Goal: Transaction & Acquisition: Purchase product/service

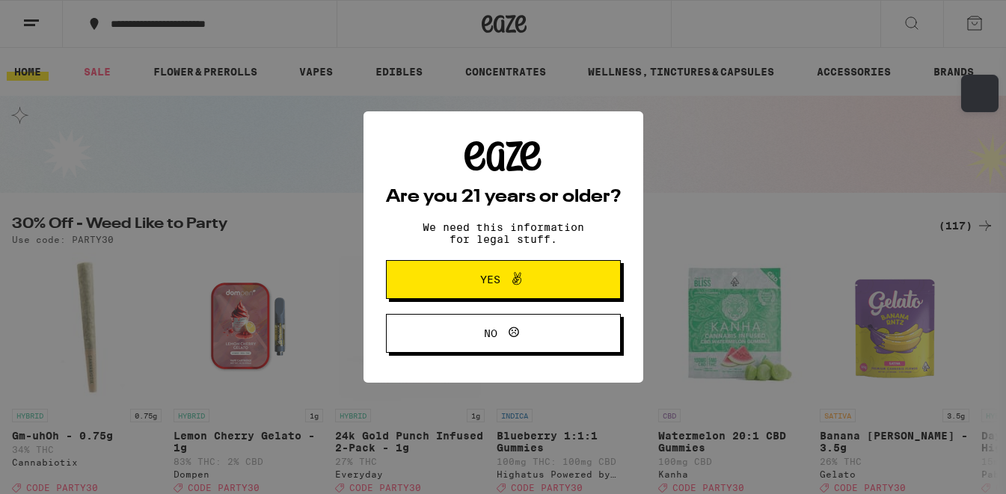
click at [512, 298] on button "Yes" at bounding box center [503, 279] width 235 height 39
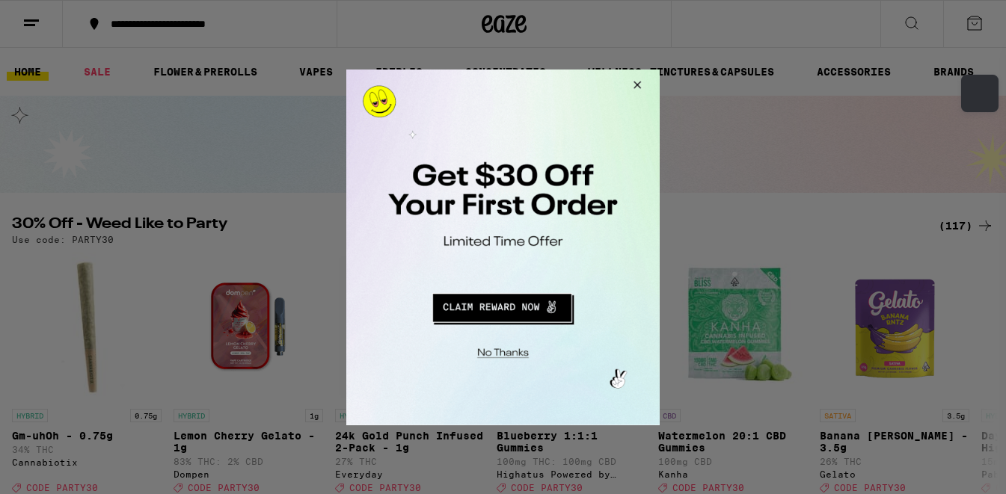
click at [640, 85] on button "Close Modal" at bounding box center [635, 87] width 40 height 36
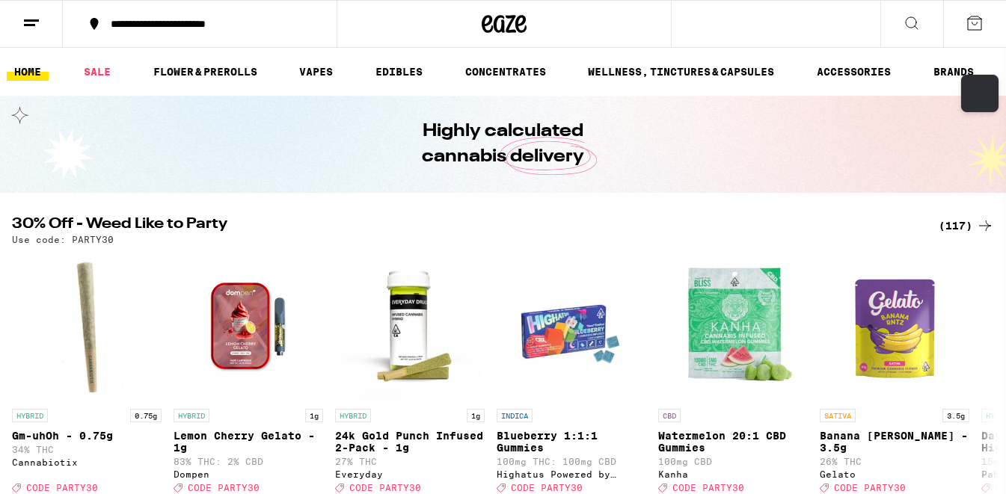
click at [25, 29] on icon at bounding box center [31, 23] width 18 height 18
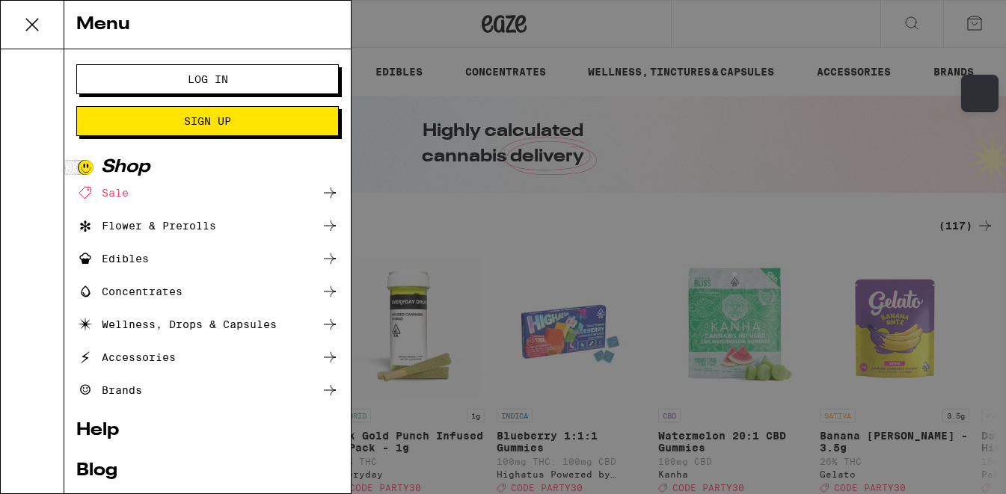
click at [260, 85] on button "Log In" at bounding box center [207, 79] width 263 height 30
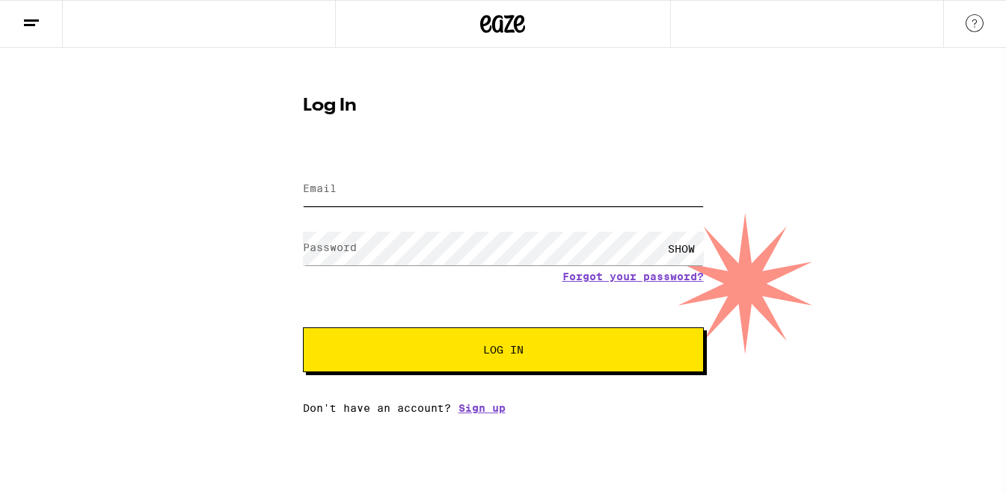
type input "[EMAIL_ADDRESS][DOMAIN_NAME]"
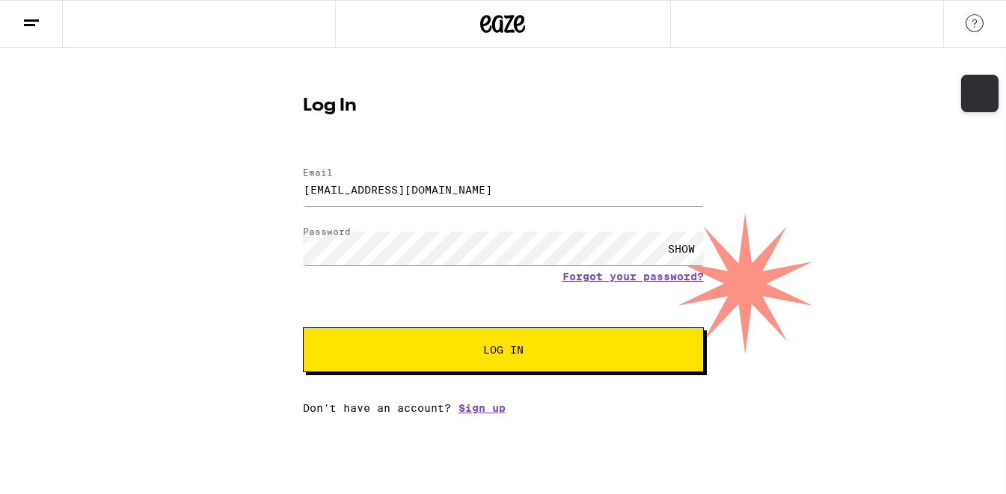
click at [524, 366] on button "Log In" at bounding box center [503, 350] width 401 height 45
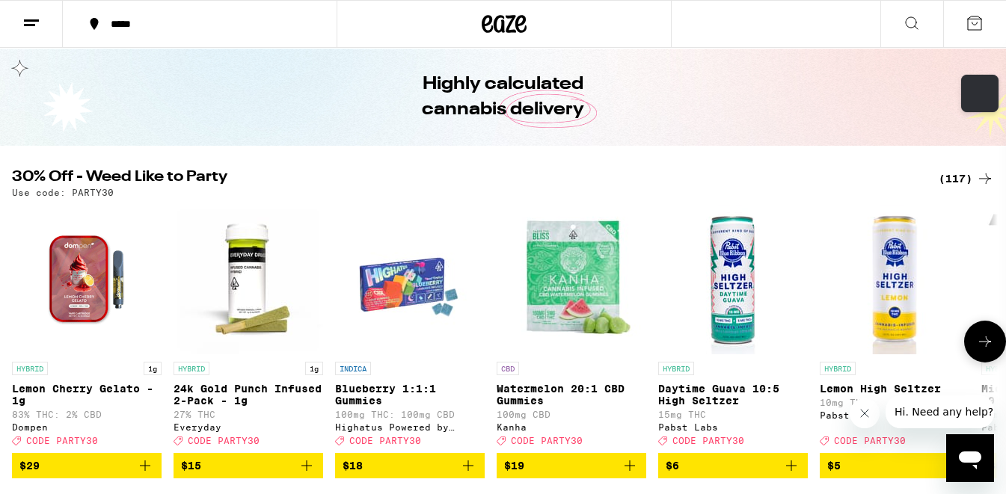
scroll to position [49, 0]
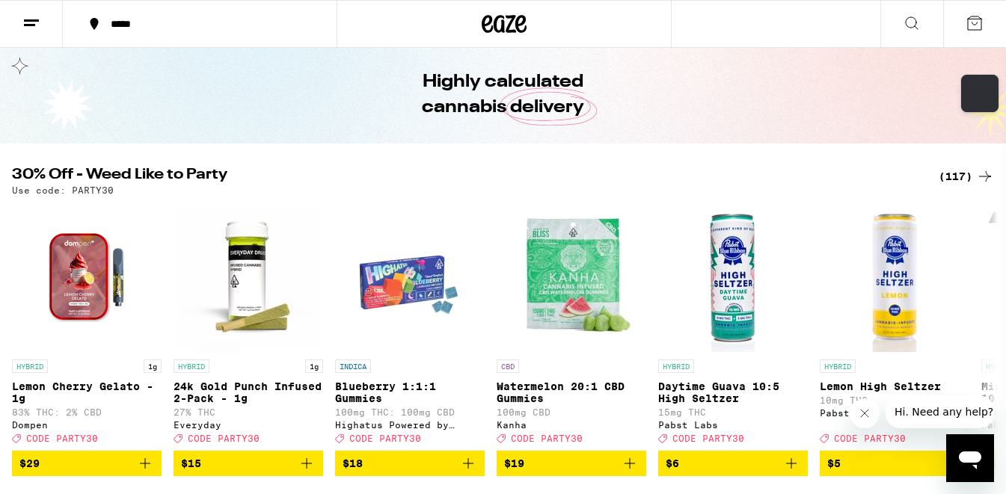
click at [961, 176] on div "(117)" at bounding box center [966, 177] width 55 height 18
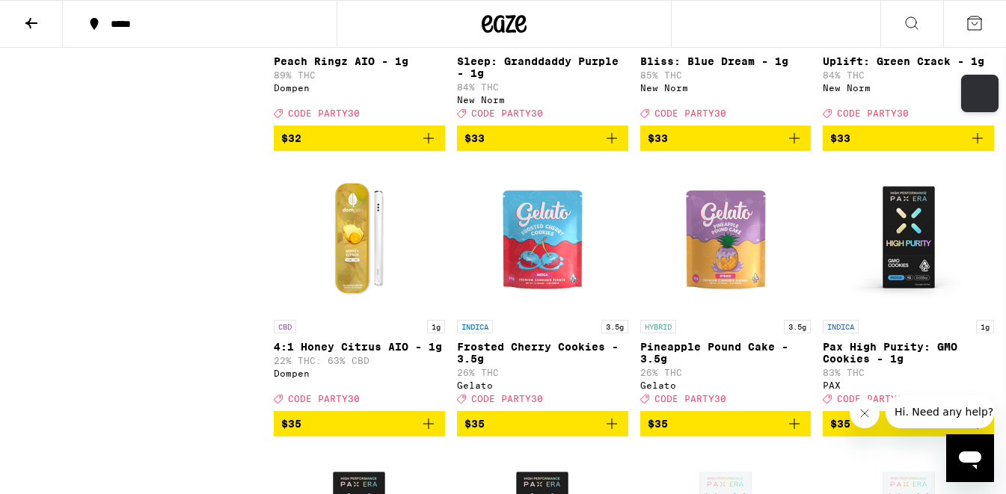
scroll to position [6608, 0]
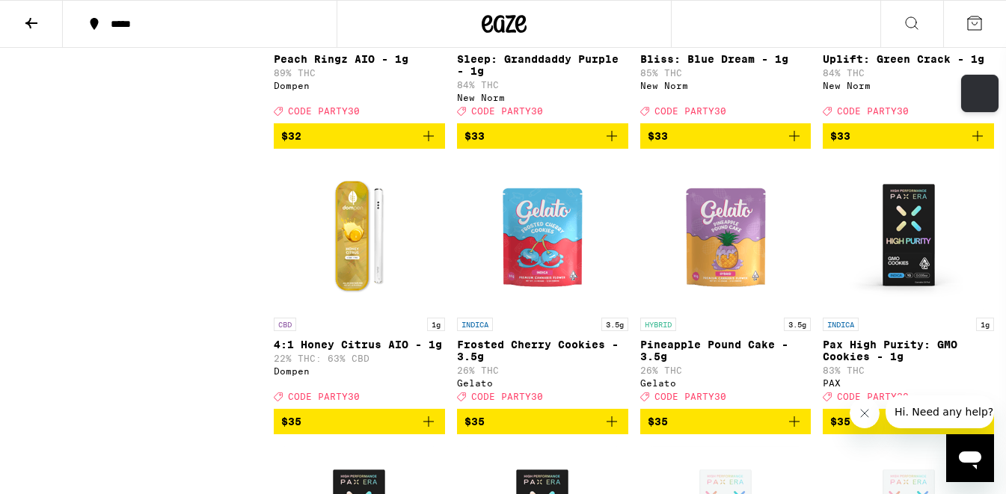
click at [429, 145] on icon "Add to bag" at bounding box center [429, 136] width 18 height 18
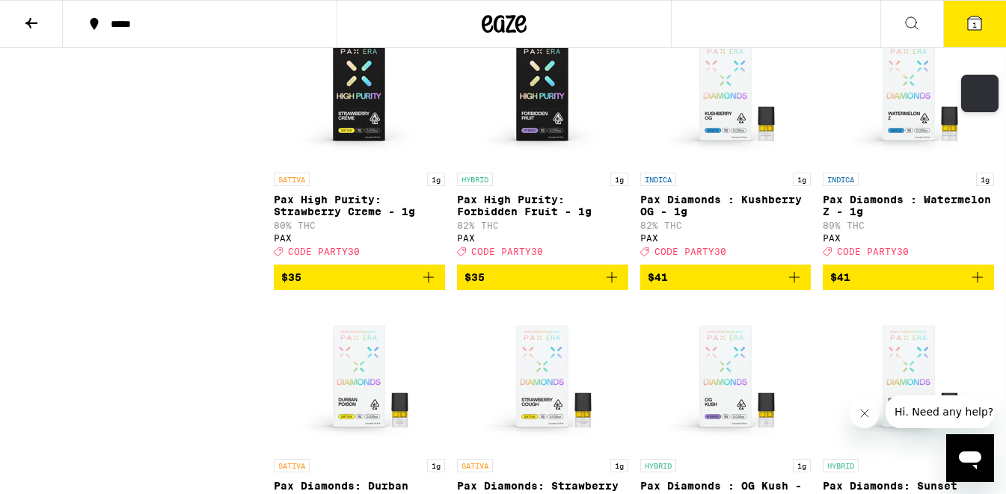
scroll to position [6955, 0]
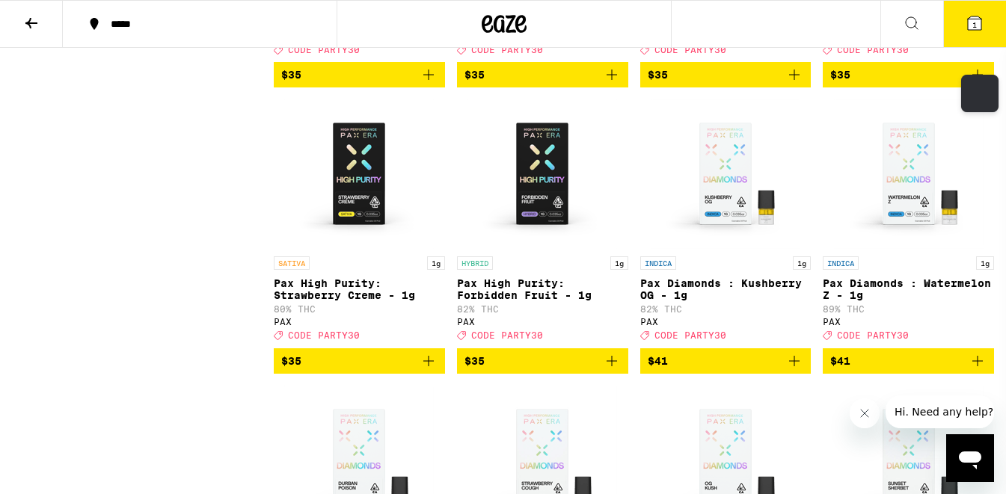
click at [984, 18] on button "1" at bounding box center [974, 24] width 63 height 46
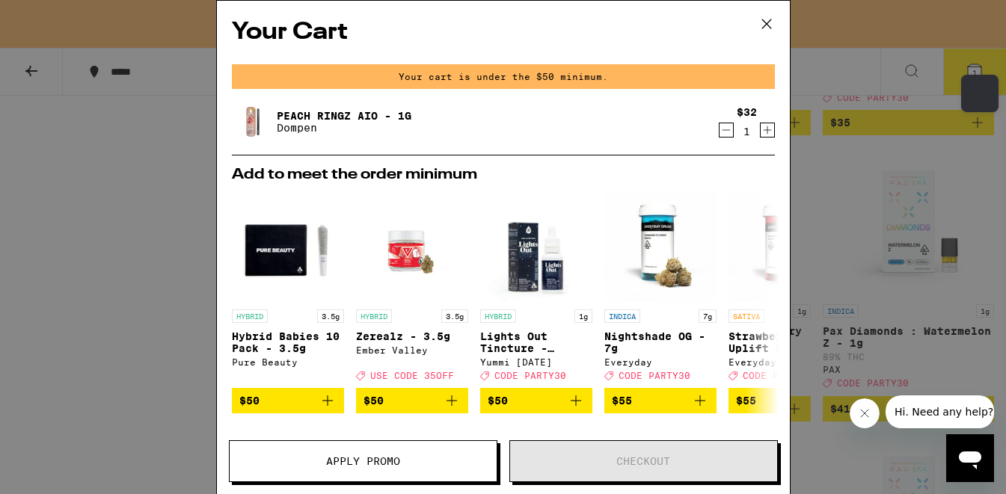
scroll to position [7003, 0]
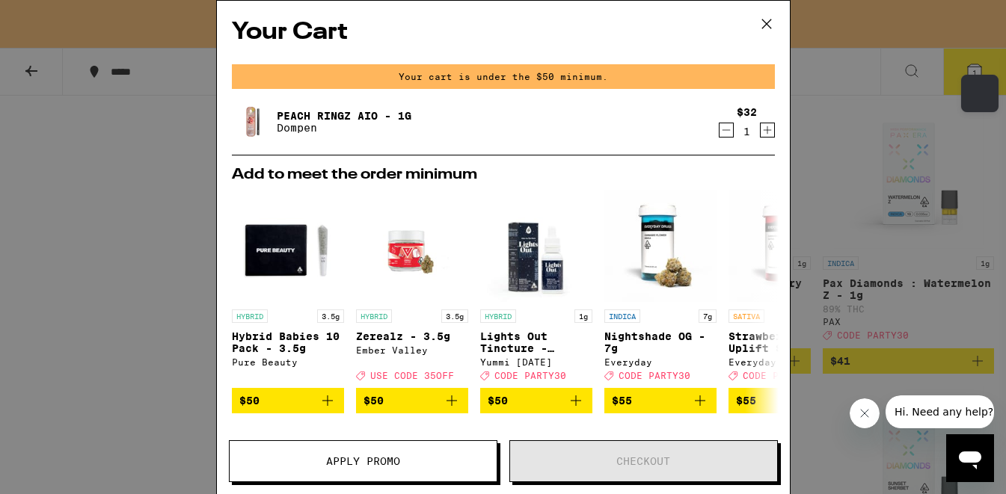
click at [771, 128] on icon "Increment" at bounding box center [767, 130] width 13 height 18
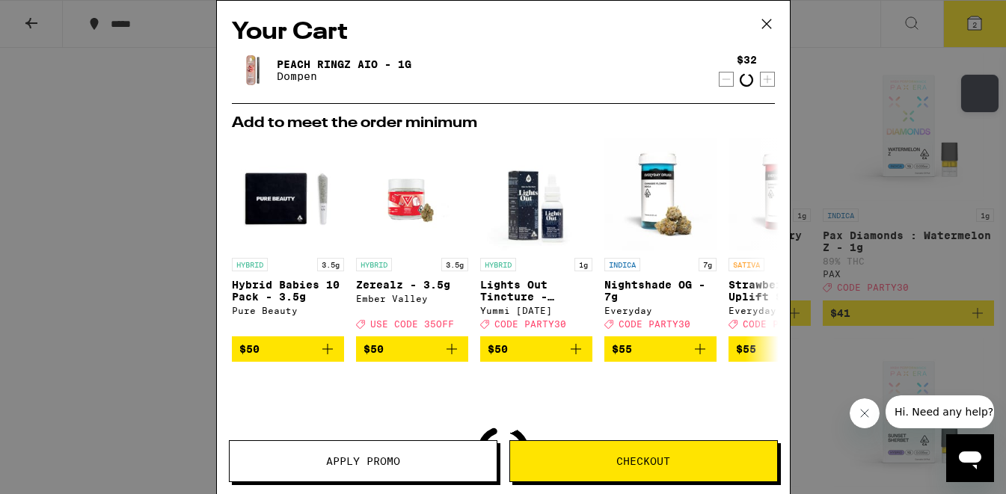
scroll to position [6955, 0]
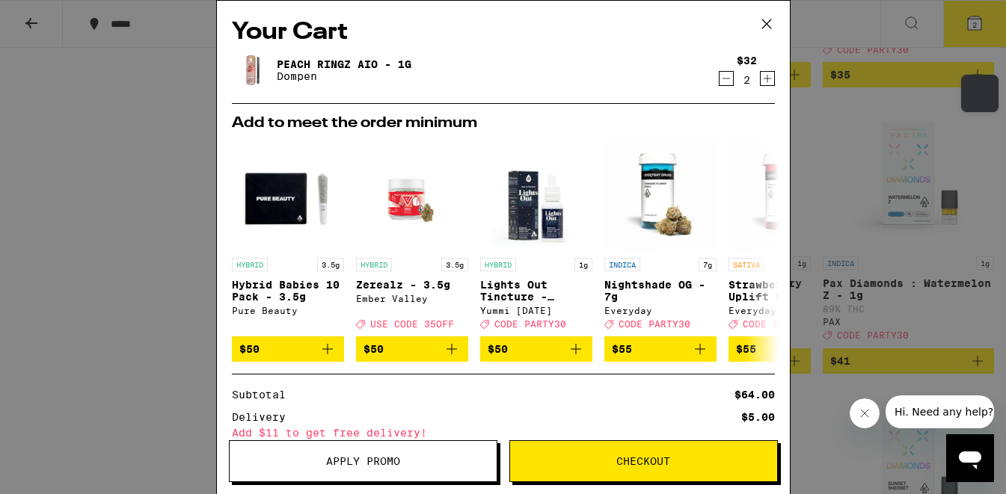
click at [418, 467] on button "Apply Promo" at bounding box center [363, 462] width 269 height 42
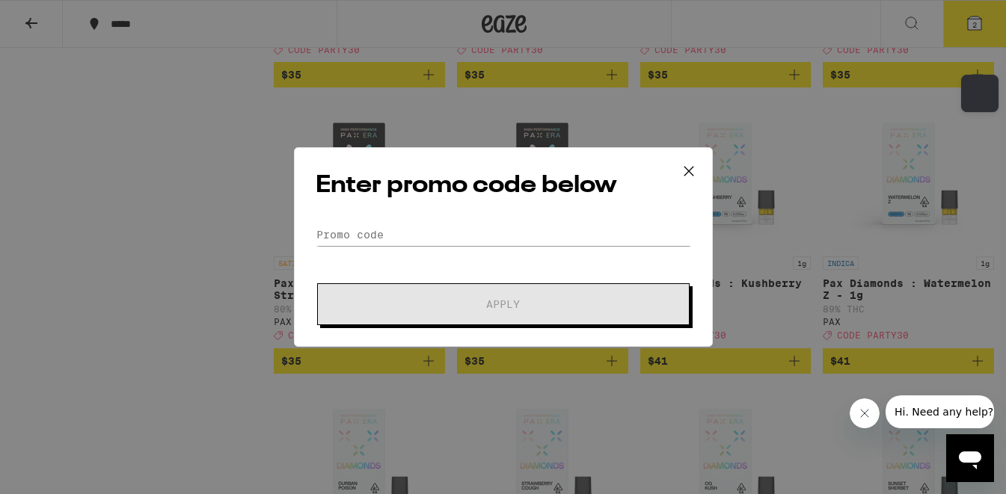
click at [426, 212] on div "Enter promo code below Promo Code Apply" at bounding box center [503, 247] width 419 height 200
click at [426, 233] on input "Promo Code" at bounding box center [503, 235] width 375 height 22
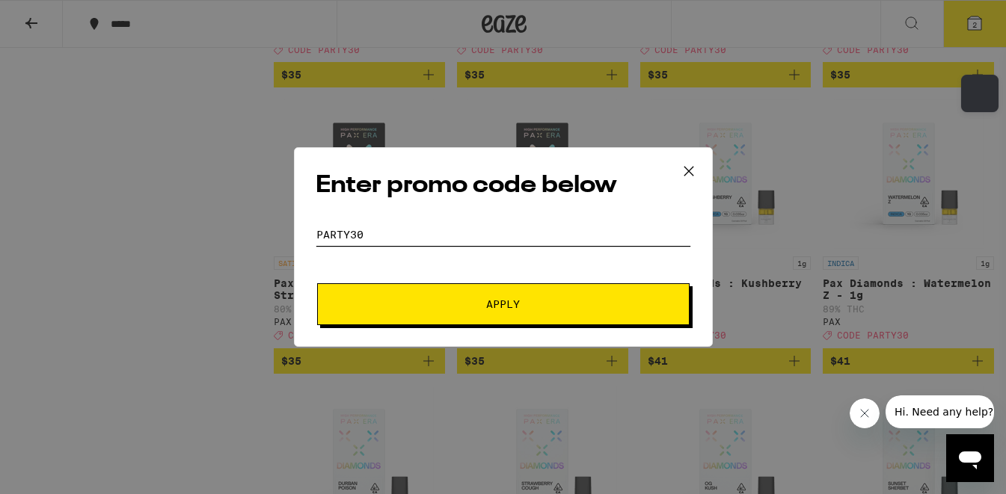
type input "party30"
click at [474, 306] on span "Apply" at bounding box center [503, 304] width 269 height 10
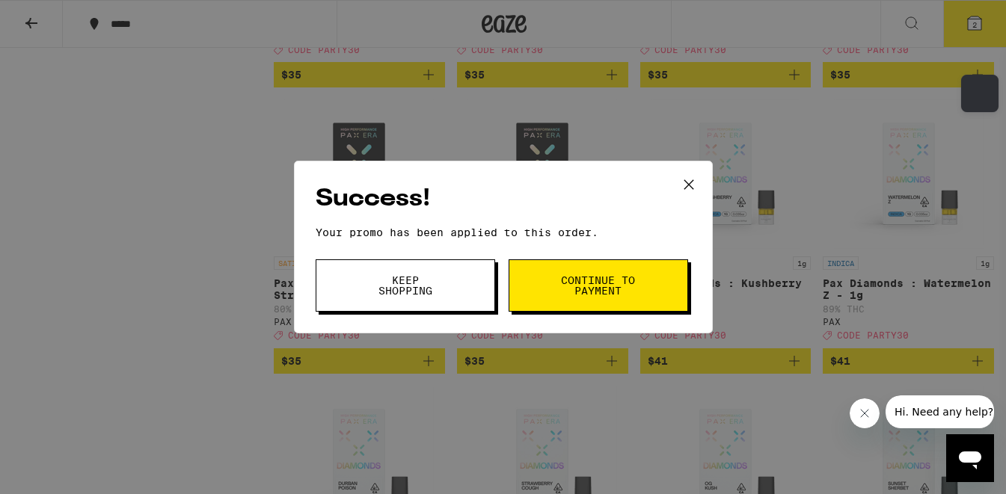
click at [694, 182] on icon at bounding box center [689, 185] width 22 height 22
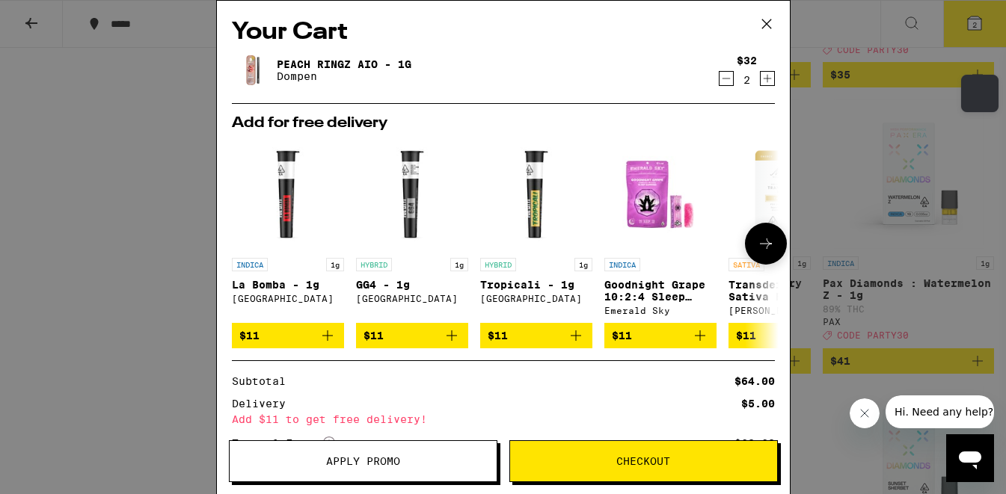
scroll to position [149, 0]
